Goal: Task Accomplishment & Management: Use online tool/utility

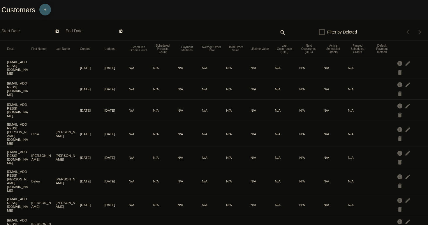
click at [126, 11] on div "Customers add" at bounding box center [214, 10] width 428 height 20
click at [282, 34] on mat-icon "search" at bounding box center [282, 32] width 7 height 9
click at [222, 30] on input "Search" at bounding box center [232, 31] width 107 height 5
paste input "[EMAIL_ADDRESS][DOMAIN_NAME]"
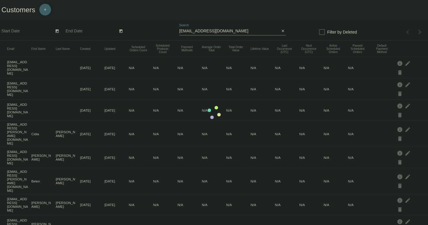
type input "[EMAIL_ADDRESS][DOMAIN_NAME]"
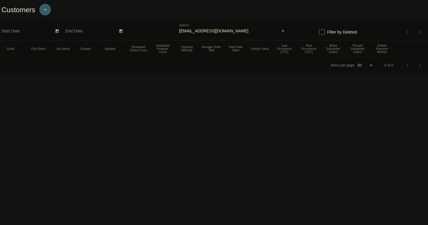
click at [283, 31] on mat-icon "close" at bounding box center [283, 31] width 4 height 5
click at [283, 32] on app-dashboard-customers "Customers add Start Date End Date search Filter by Deleted Items per page: 20 0…" at bounding box center [214, 36] width 428 height 73
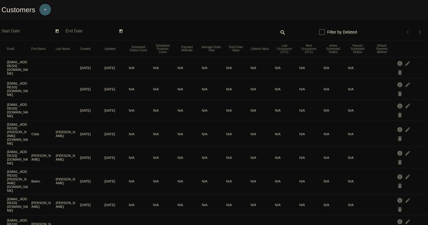
click at [281, 32] on mat-icon "search" at bounding box center [282, 32] width 7 height 9
click at [257, 34] on div "Search" at bounding box center [232, 29] width 107 height 11
paste input "[EMAIL_ADDRESS][DOMAIN_NAME]"
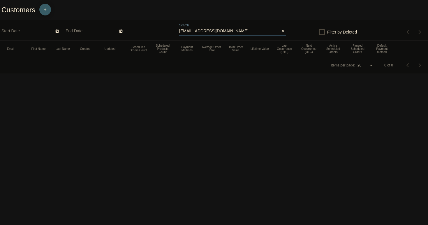
type input "[EMAIL_ADDRESS][DOMAIN_NAME]"
click at [281, 30] on mat-icon "close" at bounding box center [283, 31] width 4 height 5
